Goal: Use online tool/utility: Utilize a website feature to perform a specific function

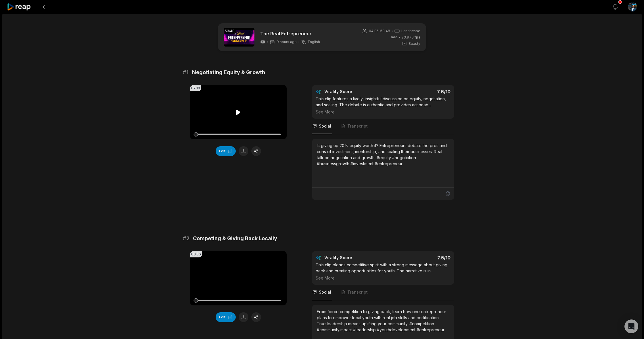
click at [236, 112] on icon at bounding box center [238, 112] width 4 height 5
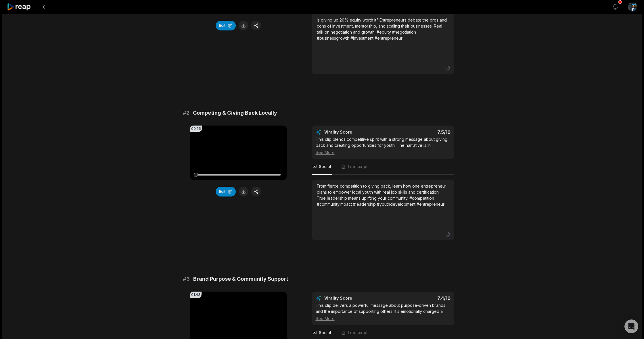
scroll to position [137, 0]
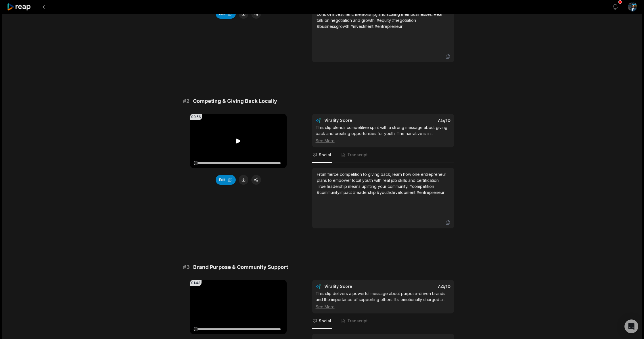
click at [238, 142] on icon at bounding box center [238, 141] width 4 height 5
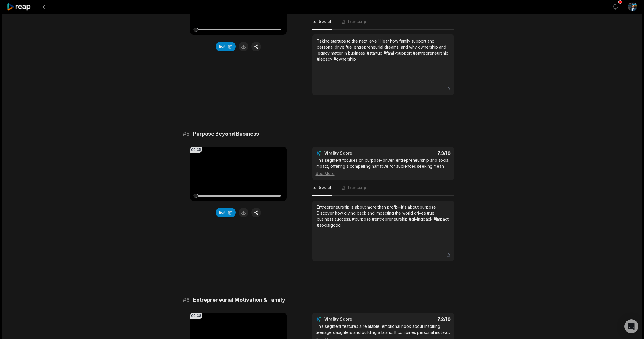
scroll to position [615, 0]
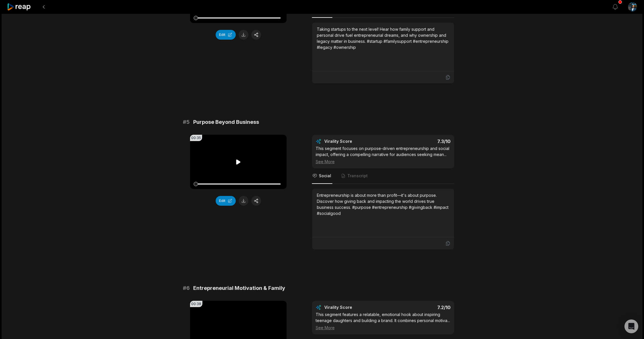
click at [237, 164] on icon at bounding box center [238, 162] width 4 height 5
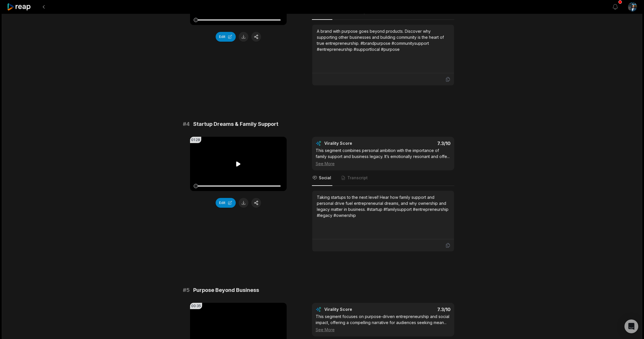
scroll to position [447, 0]
click at [236, 164] on icon at bounding box center [238, 163] width 4 height 5
click at [243, 202] on button at bounding box center [244, 203] width 10 height 10
click at [223, 170] on video "Your browser does not support mp4 format." at bounding box center [238, 164] width 97 height 54
click at [236, 165] on icon at bounding box center [238, 163] width 4 height 5
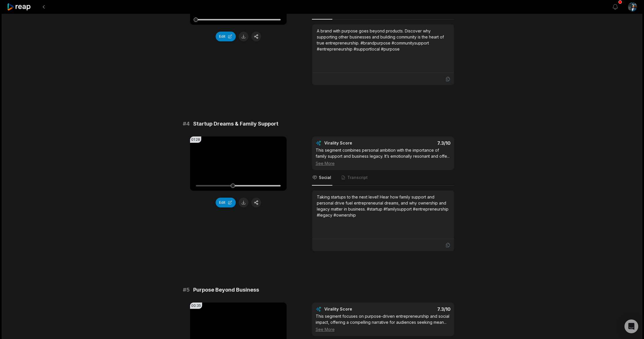
click at [325, 166] on div "See More" at bounding box center [383, 163] width 135 height 6
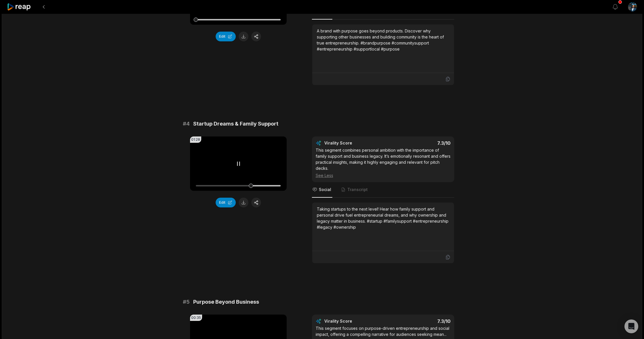
click at [237, 164] on icon at bounding box center [238, 164] width 2 height 4
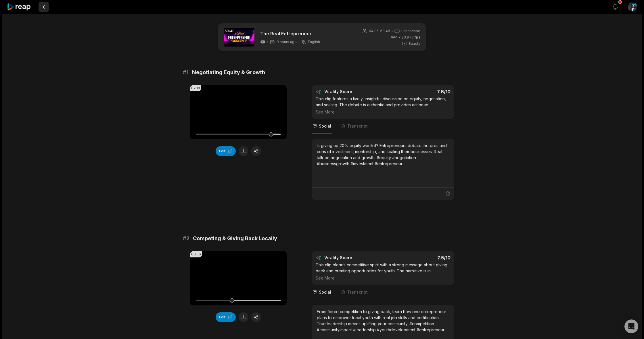
scroll to position [-6, 0]
click at [46, 7] on button at bounding box center [44, 7] width 10 height 10
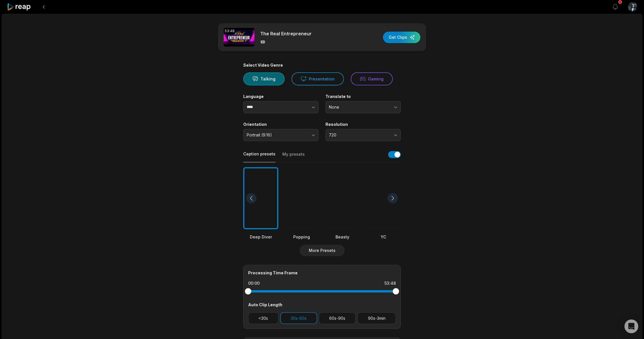
click at [20, 9] on icon at bounding box center [19, 7] width 24 height 8
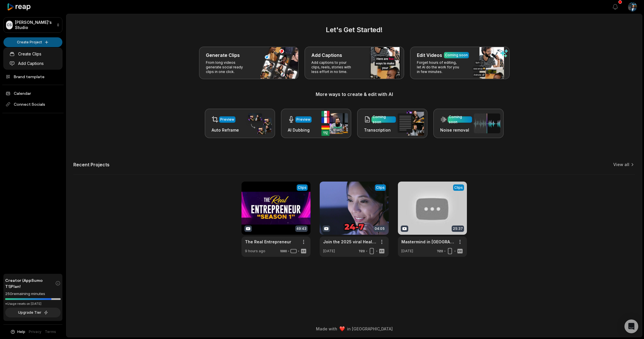
click at [45, 41] on html "CS Casuel's Studio Create Project Home Projects Brand template Calendar Connect…" at bounding box center [322, 169] width 644 height 339
click at [41, 54] on link "Create Clips" at bounding box center [33, 53] width 56 height 9
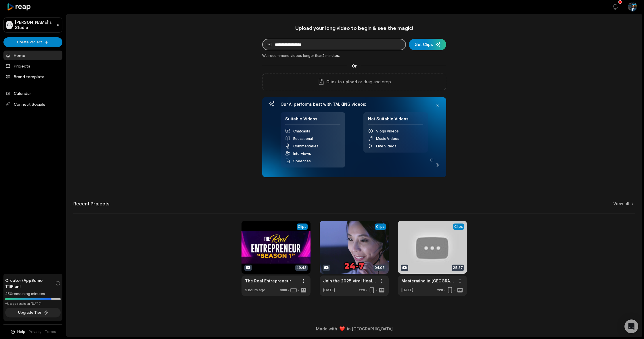
click at [318, 45] on input at bounding box center [334, 44] width 144 height 11
paste input "**********"
type input "**********"
click at [424, 45] on div "submit" at bounding box center [427, 44] width 37 height 11
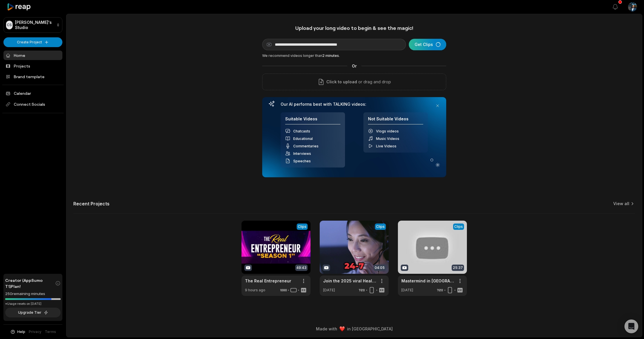
scroll to position [0, 0]
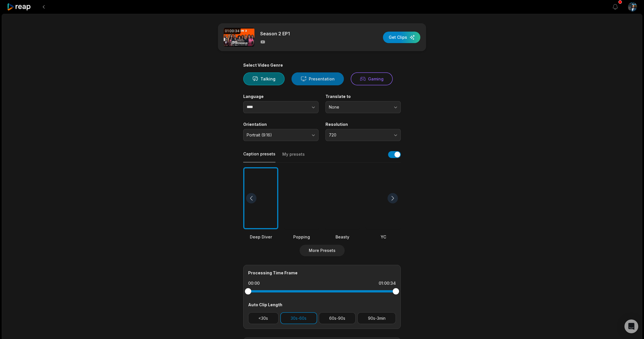
click at [314, 81] on button "Presentation" at bounding box center [318, 78] width 52 height 13
click at [278, 81] on button "Talking" at bounding box center [263, 78] width 41 height 13
click at [312, 133] on button "Portrait (9:16)" at bounding box center [280, 135] width 75 height 12
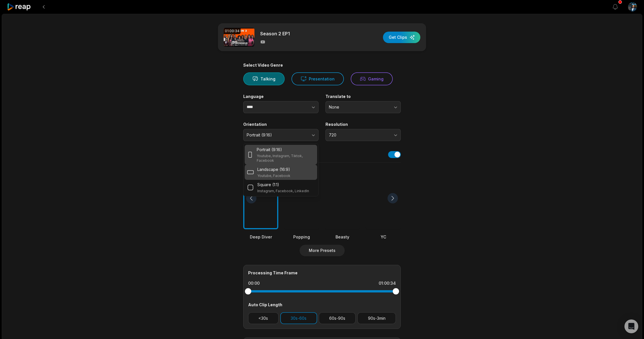
click at [288, 170] on p "Landscape (16:9)" at bounding box center [273, 169] width 33 height 6
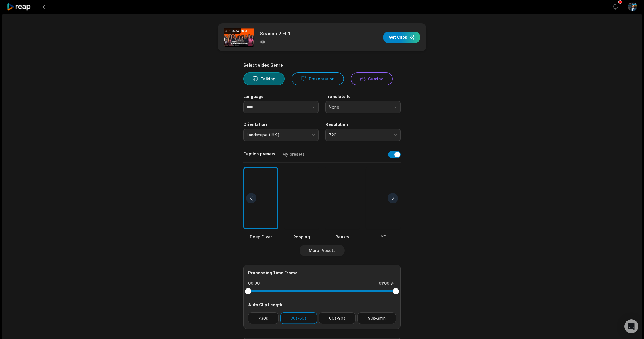
click at [376, 135] on span "720" at bounding box center [359, 135] width 60 height 5
click at [353, 159] on p "1080" at bounding box center [363, 159] width 68 height 6
click at [344, 190] on div at bounding box center [342, 198] width 35 height 62
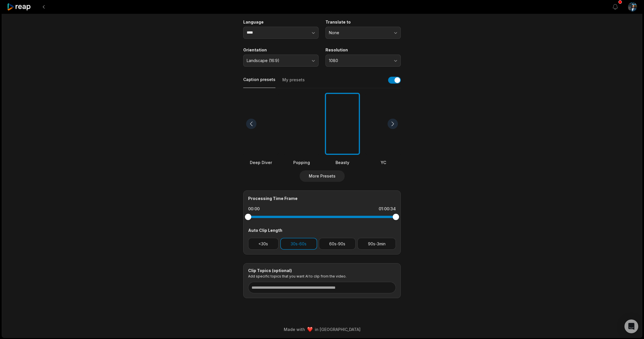
scroll to position [74, 0]
drag, startPoint x: 249, startPoint y: 218, endPoint x: 255, endPoint y: 217, distance: 5.8
click at [255, 217] on div at bounding box center [255, 217] width 6 height 6
click at [335, 244] on button "60s-90s" at bounding box center [337, 244] width 37 height 12
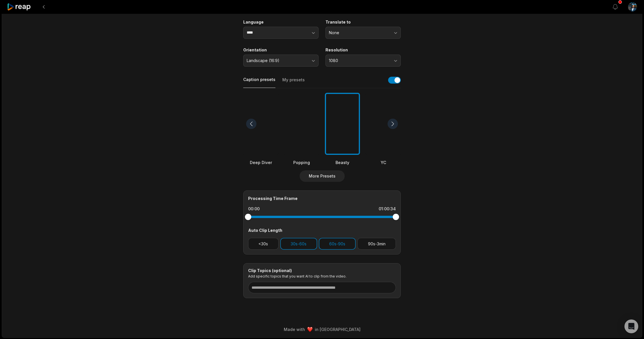
drag, startPoint x: 257, startPoint y: 218, endPoint x: 246, endPoint y: 218, distance: 10.6
click at [246, 218] on div at bounding box center [248, 217] width 6 height 6
click at [303, 287] on input at bounding box center [322, 287] width 148 height 11
click at [252, 287] on input "**********" at bounding box center [322, 287] width 148 height 11
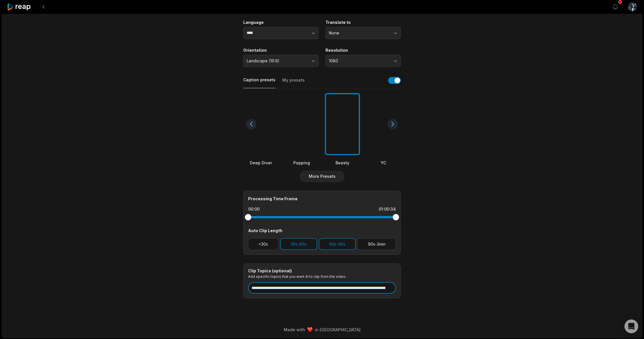
drag, startPoint x: 251, startPoint y: 288, endPoint x: 413, endPoint y: 289, distance: 161.3
click at [413, 289] on main "**********" at bounding box center [322, 124] width 278 height 350
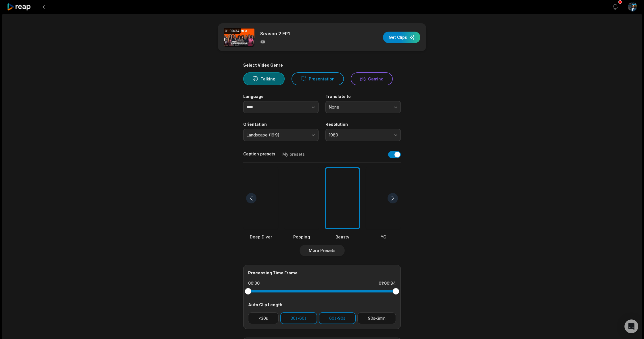
scroll to position [0, 0]
type input "**********"
click at [408, 39] on div "button" at bounding box center [401, 37] width 37 height 11
